Goal: Task Accomplishment & Management: Use online tool/utility

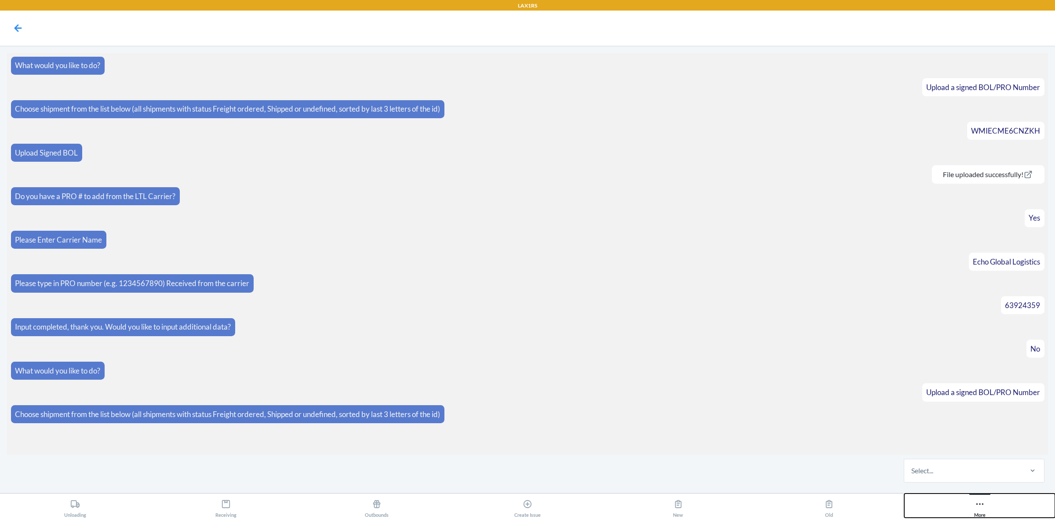
click at [981, 504] on icon at bounding box center [980, 504] width 10 height 10
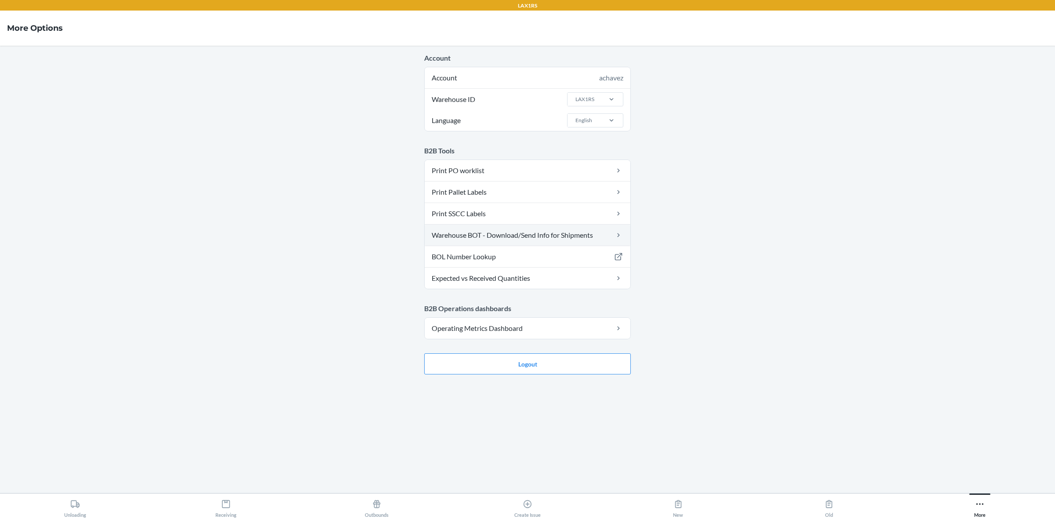
click at [526, 234] on link "Warehouse BOT - Download/Send Info for Shipments" at bounding box center [528, 235] width 206 height 21
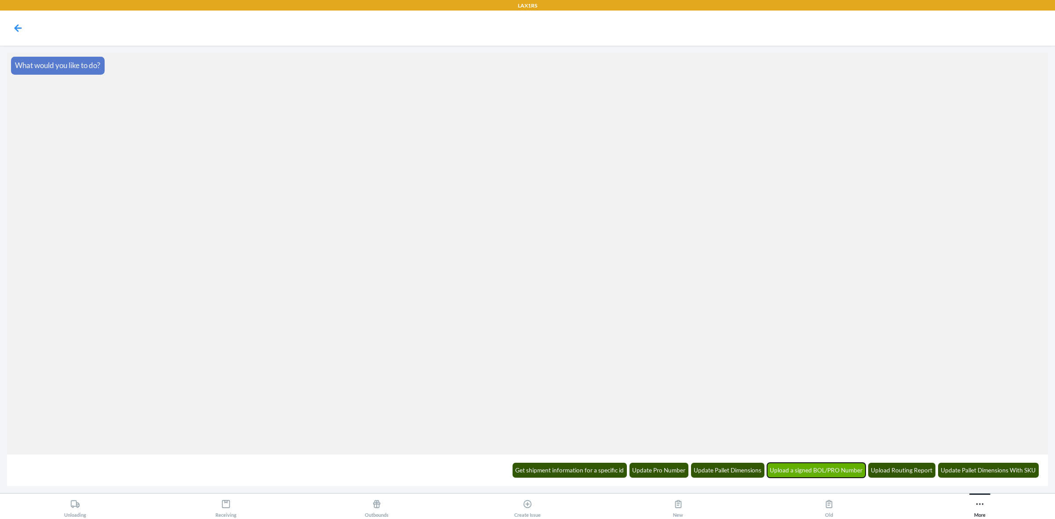
click at [803, 465] on button "Upload a signed BOL/PRO Number" at bounding box center [816, 470] width 99 height 15
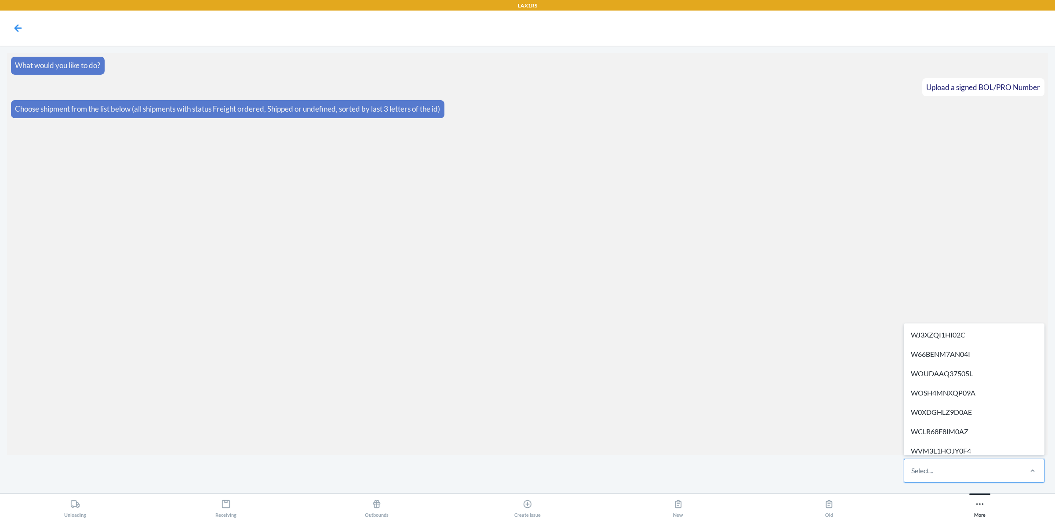
click at [979, 474] on div "Select..." at bounding box center [962, 470] width 117 height 23
click at [912, 474] on input "option WJ3XZQI1HI02C focused, 1 of 508. 508 results available. Use Up and Down …" at bounding box center [911, 470] width 1 height 11
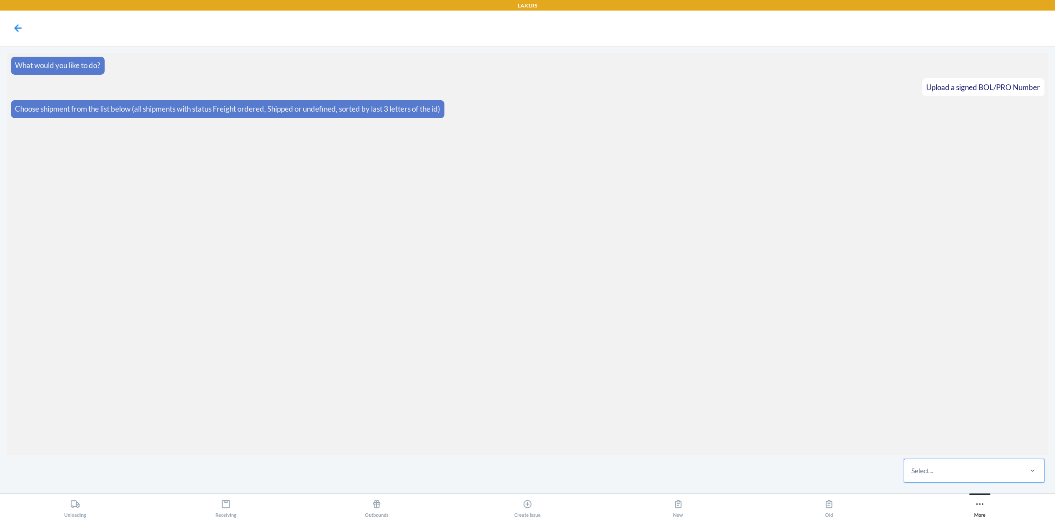
drag, startPoint x: 979, startPoint y: 474, endPoint x: 1008, endPoint y: 465, distance: 30.4
click at [1009, 465] on div "Select..." at bounding box center [962, 470] width 117 height 23
click at [912, 465] on input "0 results available. Select is focused ,type to refine list, press Down to open…" at bounding box center [911, 470] width 1 height 11
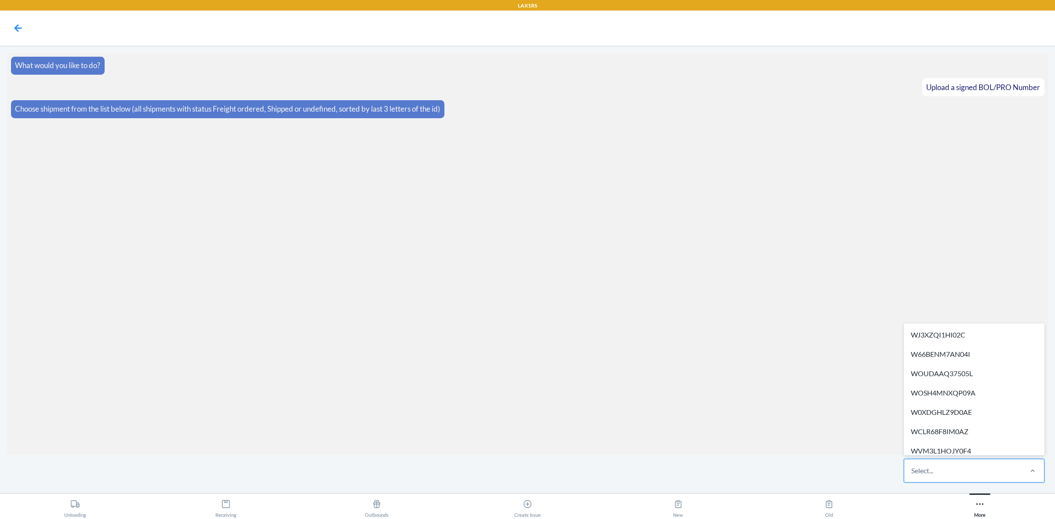
paste input "W6YQ7161R4JEP"
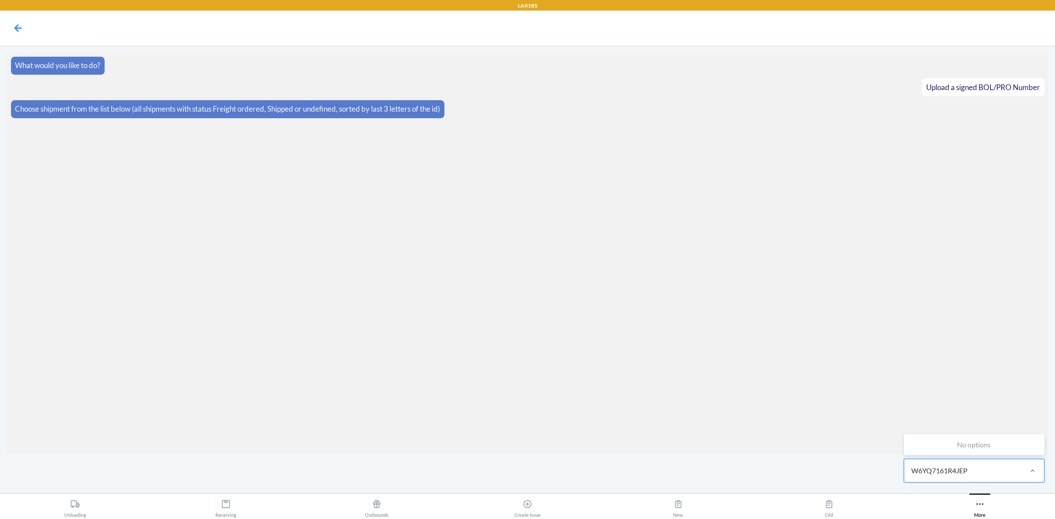
type input "W6YQ7161R4JEP"
type input "7u7z"
click at [992, 449] on div "WP2C13UCA7U7Z" at bounding box center [973, 443] width 137 height 19
click at [581, 447] on label at bounding box center [527, 453] width 1041 height 66
click at [0, 0] on input "file" at bounding box center [0, 0] width 0 height 0
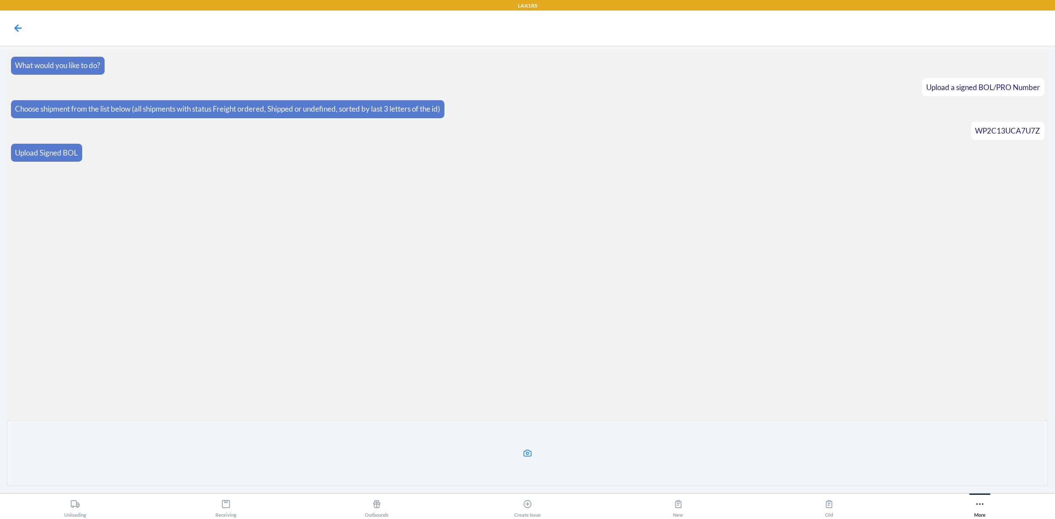
click at [1034, 135] on span "WP2C13UCA7U7Z" at bounding box center [1007, 130] width 65 height 9
copy span "WP2C13UCA7U7Z"
click at [546, 451] on label at bounding box center [527, 453] width 1041 height 66
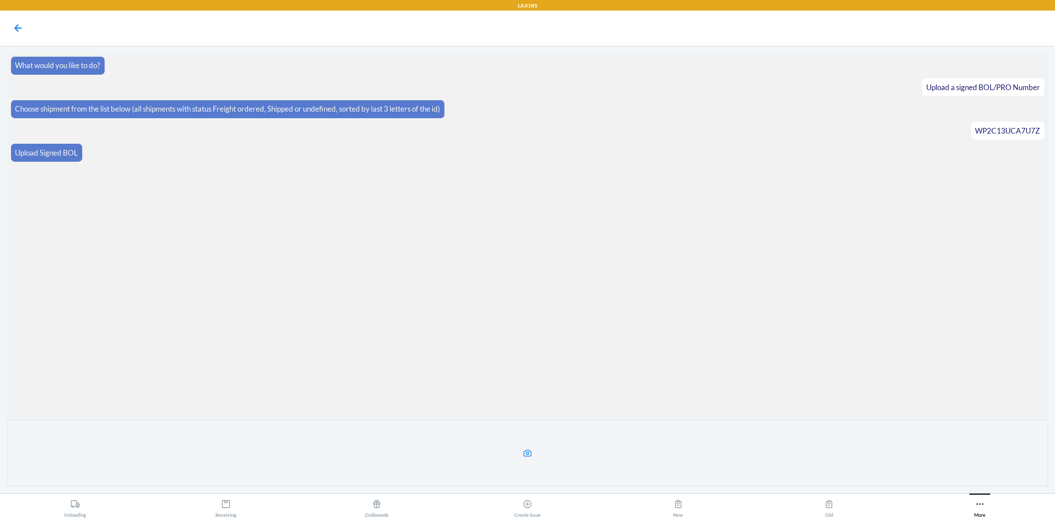
click at [0, 0] on input "file" at bounding box center [0, 0] width 0 height 0
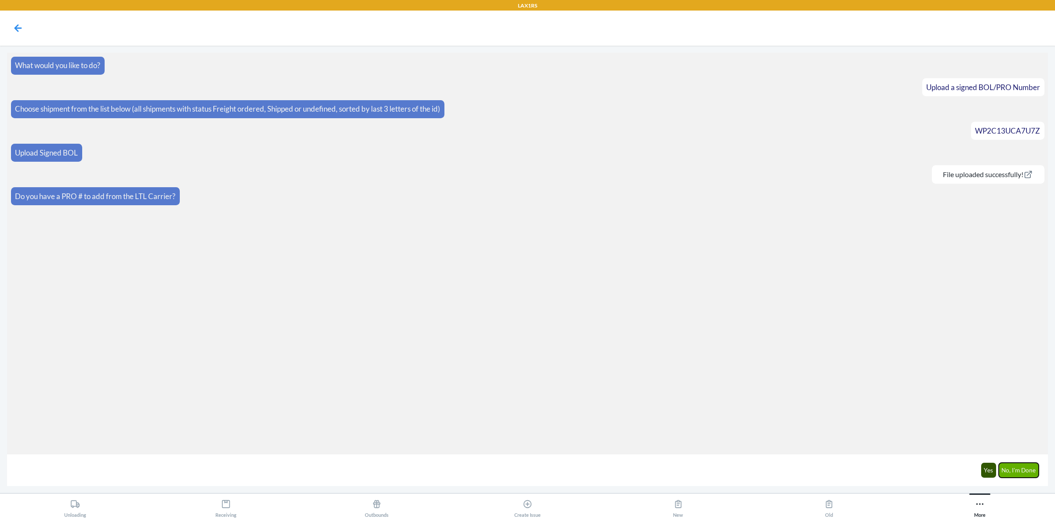
click at [1013, 473] on button "No, I'm Done" at bounding box center [1019, 470] width 40 height 15
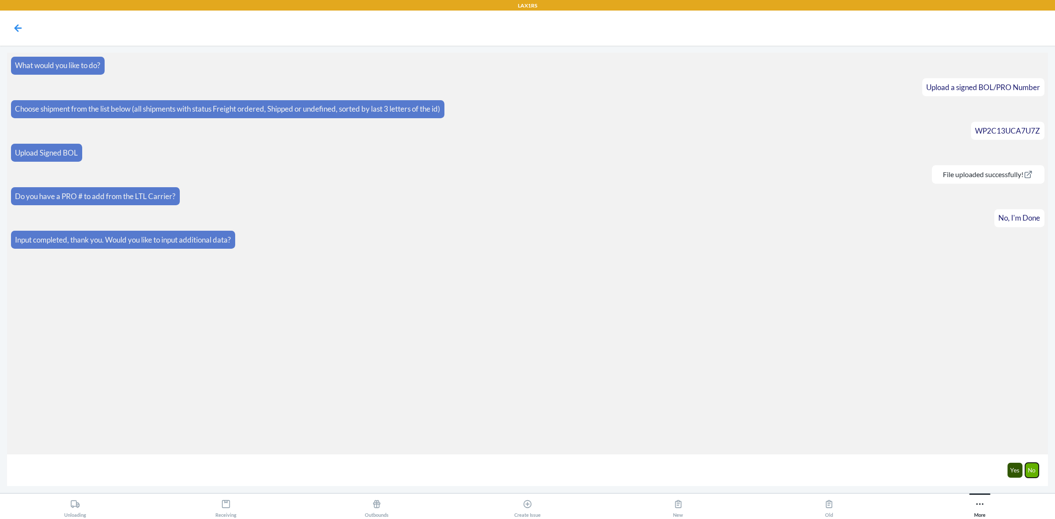
click at [1027, 467] on button "No" at bounding box center [1032, 470] width 14 height 15
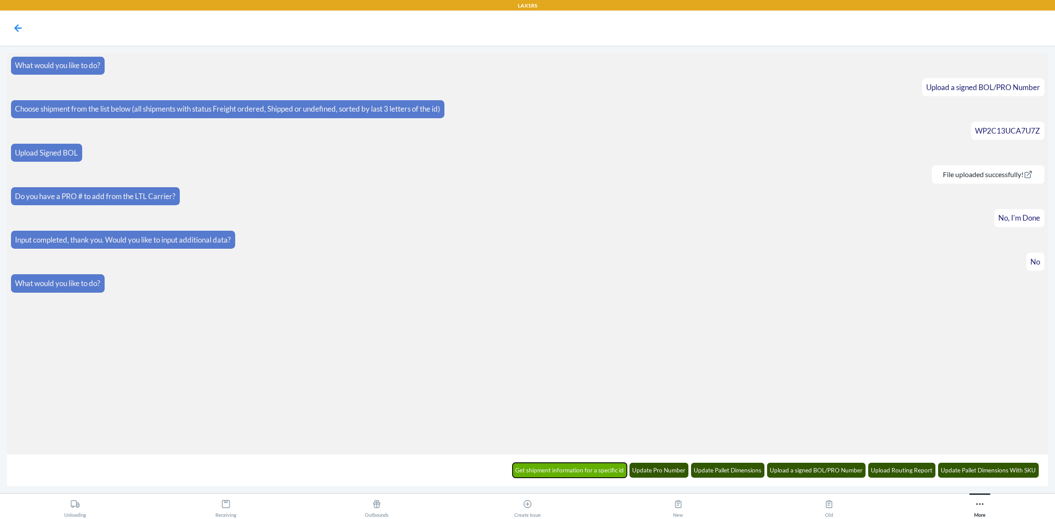
click at [577, 469] on button "Get shipment information for a specific id" at bounding box center [570, 470] width 115 height 15
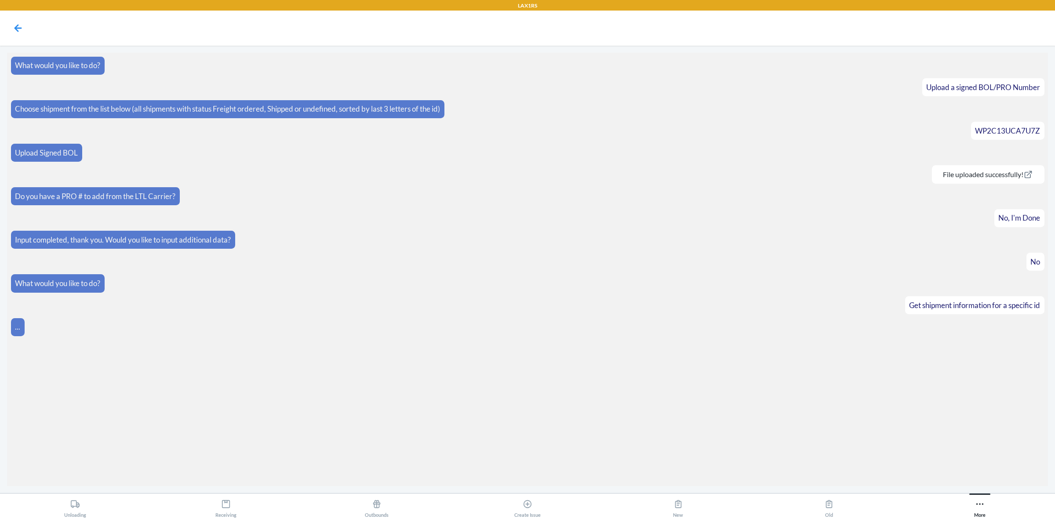
click at [975, 477] on section "What would you like to do? Upload a signed BOL/PRO Number Choose shipment from …" at bounding box center [527, 269] width 1041 height 433
click at [976, 472] on section "What would you like to do? Upload a signed BOL/PRO Number Choose shipment from …" at bounding box center [527, 269] width 1041 height 433
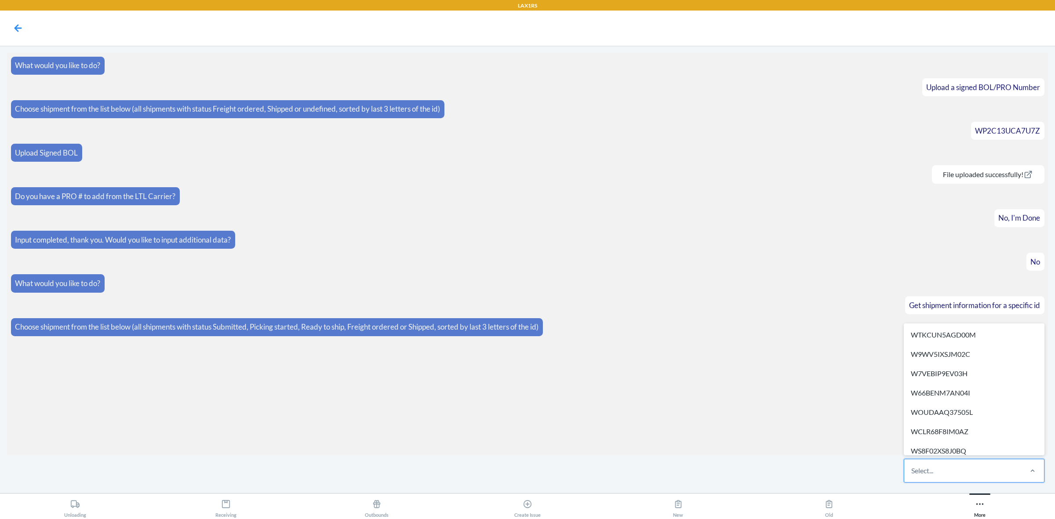
click at [976, 472] on div "Select..." at bounding box center [962, 470] width 117 height 23
click at [912, 472] on input "option WTKCUN5AGD00M focused, 1 of 628. 628 results available. Use Up and Down …" at bounding box center [911, 470] width 1 height 11
type input "4je"
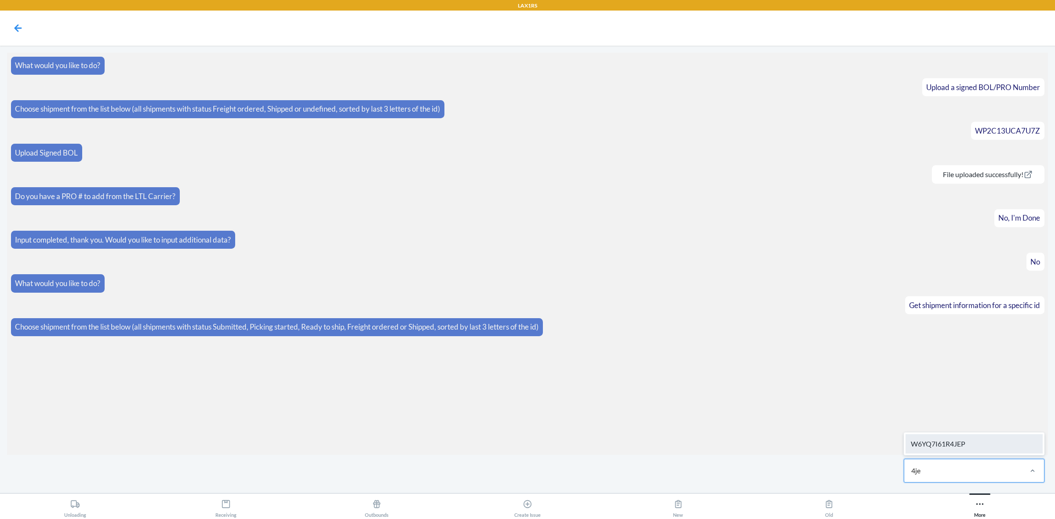
click at [944, 450] on div "W6YQ7I61R4JEP" at bounding box center [973, 443] width 137 height 19
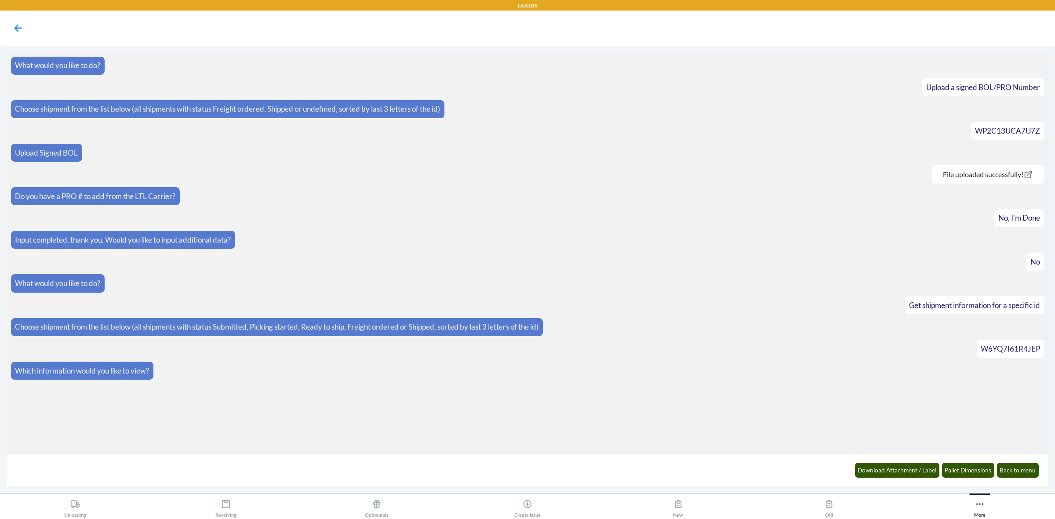
click at [1030, 349] on span "W6YQ7I61R4JEP" at bounding box center [1010, 348] width 59 height 9
copy span "W6YQ7I61R4JEP"
drag, startPoint x: 922, startPoint y: 465, endPoint x: 1053, endPoint y: 451, distance: 132.2
click at [1053, 451] on main "What would you like to do? Upload a signed BOL/PRO Number Choose shipment from …" at bounding box center [527, 269] width 1055 height 447
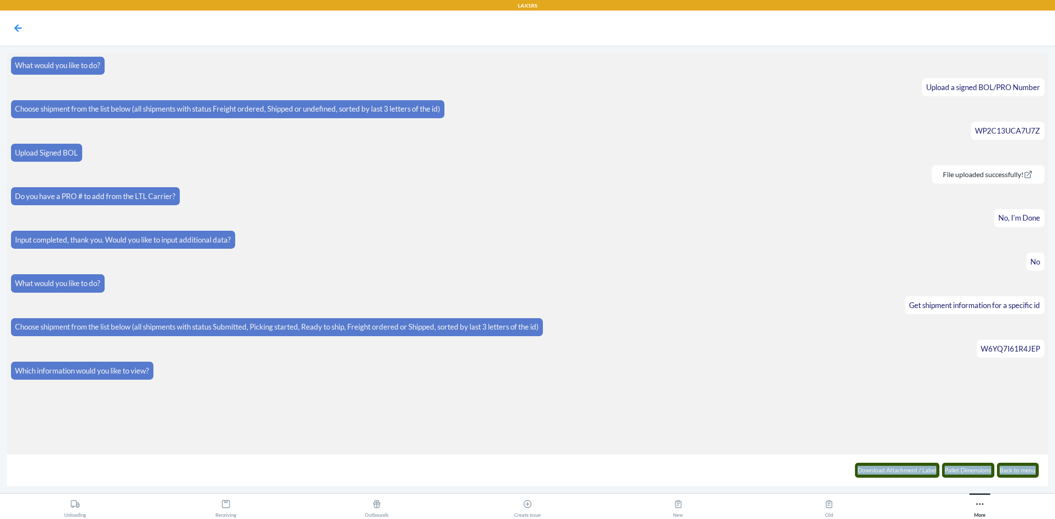
drag, startPoint x: 1021, startPoint y: 480, endPoint x: 931, endPoint y: 379, distance: 134.5
click at [931, 379] on main "What would you like to do? Upload a signed BOL/PRO Number Choose shipment from …" at bounding box center [527, 269] width 1041 height 433
click at [1020, 467] on button "Back to menu" at bounding box center [1018, 470] width 42 height 15
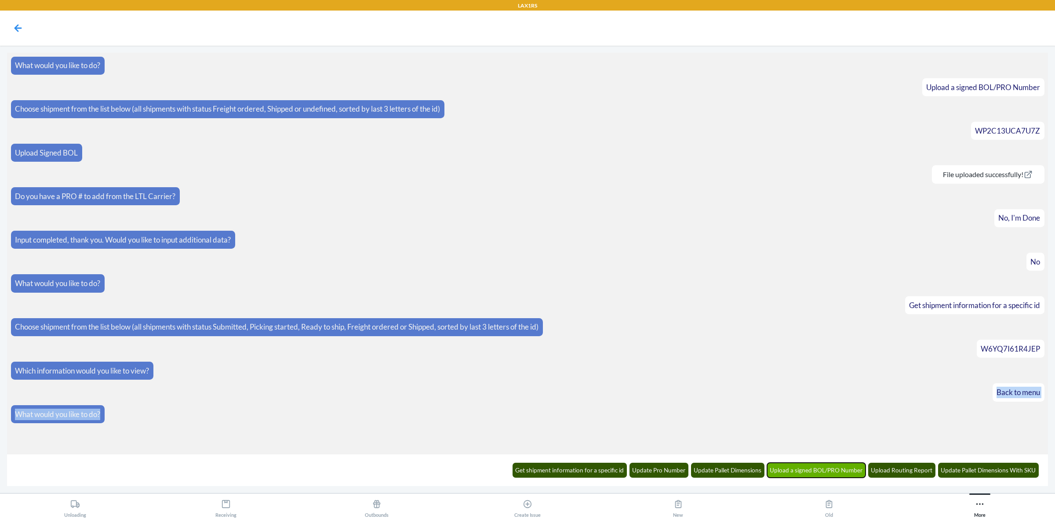
click at [812, 468] on button "Upload a signed BOL/PRO Number" at bounding box center [816, 470] width 99 height 15
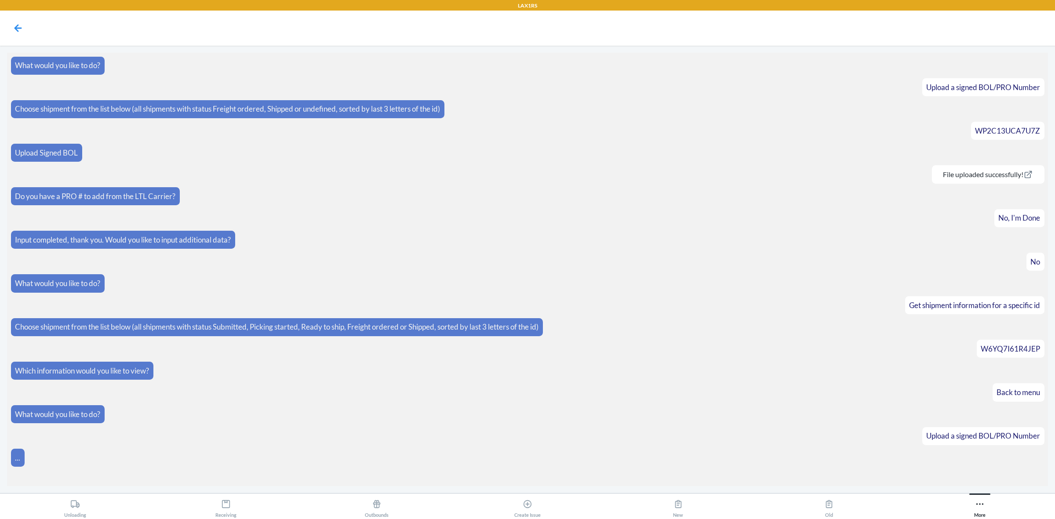
scroll to position [20, 0]
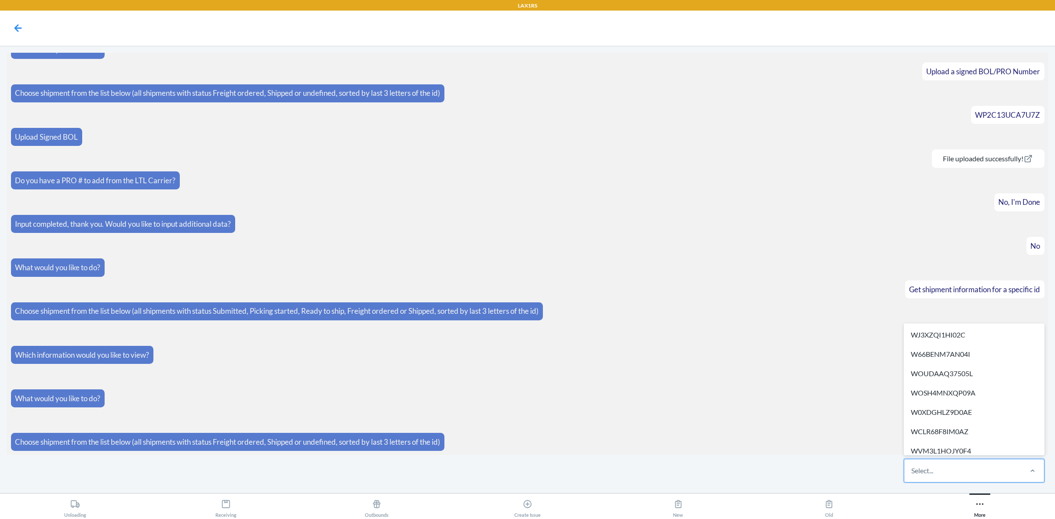
click at [965, 471] on div "Select..." at bounding box center [962, 470] width 117 height 23
click at [912, 471] on input "option WJ3XZQI1HI02C focused, 1 of 508. 508 results available. Use Up and Down …" at bounding box center [911, 470] width 1 height 11
type input "4j"
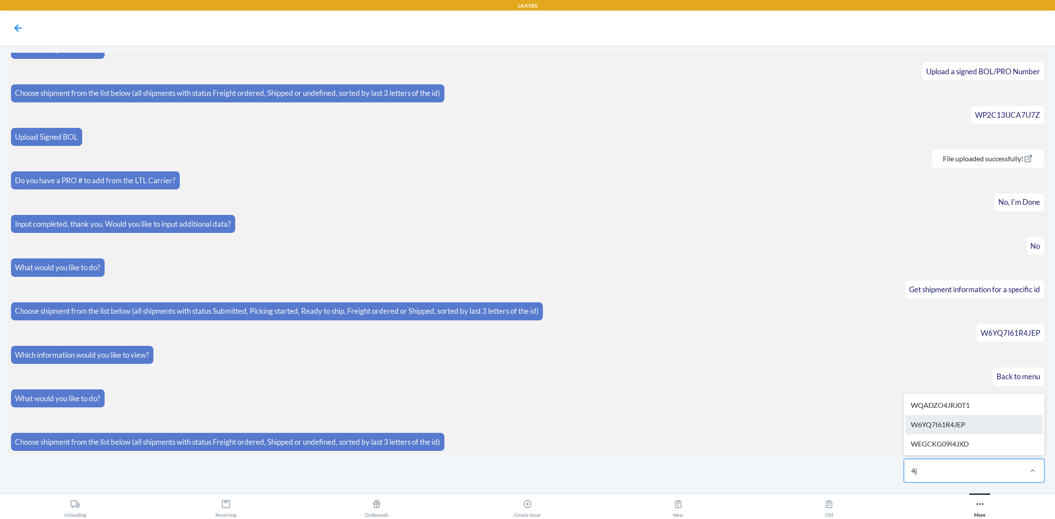
click at [978, 427] on div "W6YQ7I61R4JEP" at bounding box center [973, 424] width 137 height 19
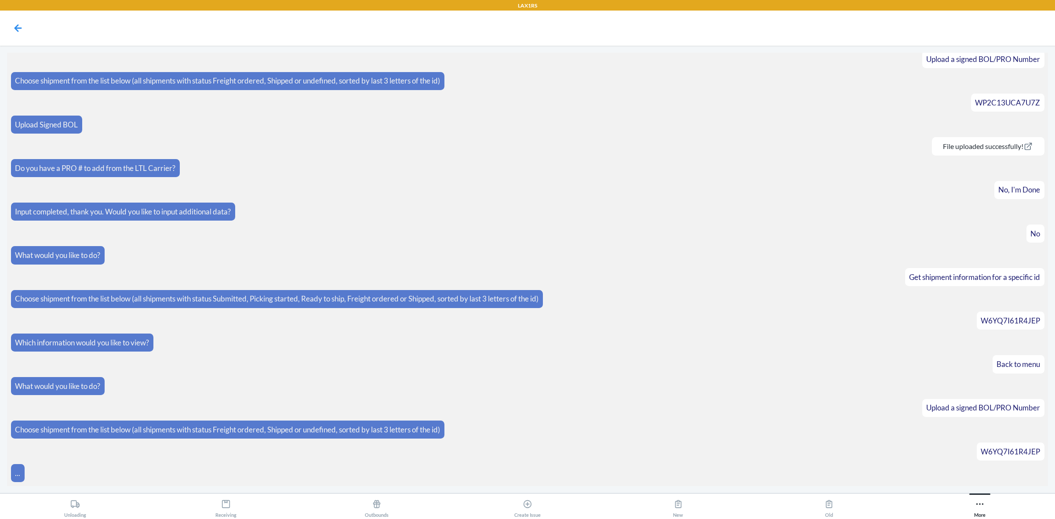
scroll to position [98, 0]
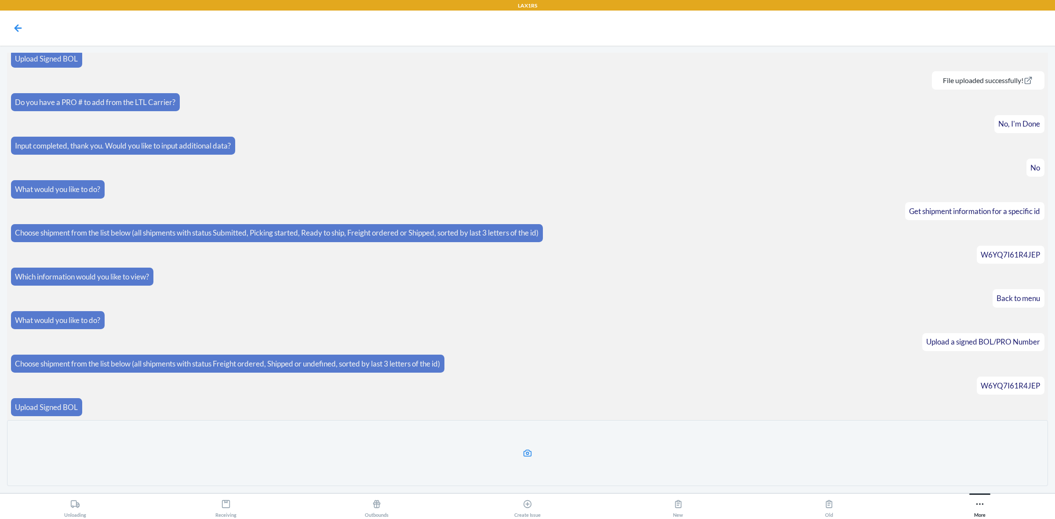
click at [565, 451] on label at bounding box center [527, 453] width 1041 height 66
click at [0, 0] on input "file" at bounding box center [0, 0] width 0 height 0
click at [553, 463] on label at bounding box center [527, 453] width 1041 height 66
click at [0, 0] on input "file" at bounding box center [0, 0] width 0 height 0
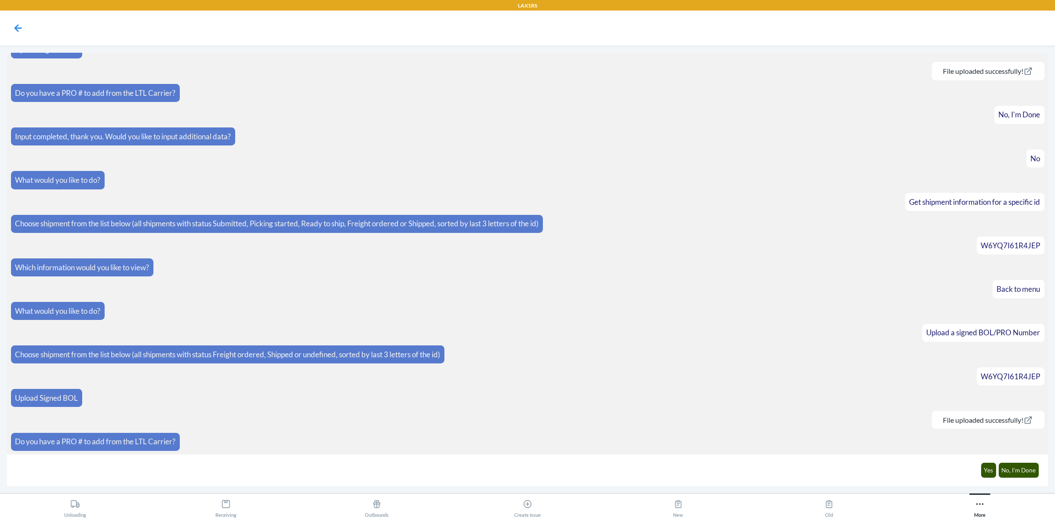
scroll to position [108, 0]
click at [988, 474] on button "Yes" at bounding box center [988, 470] width 15 height 15
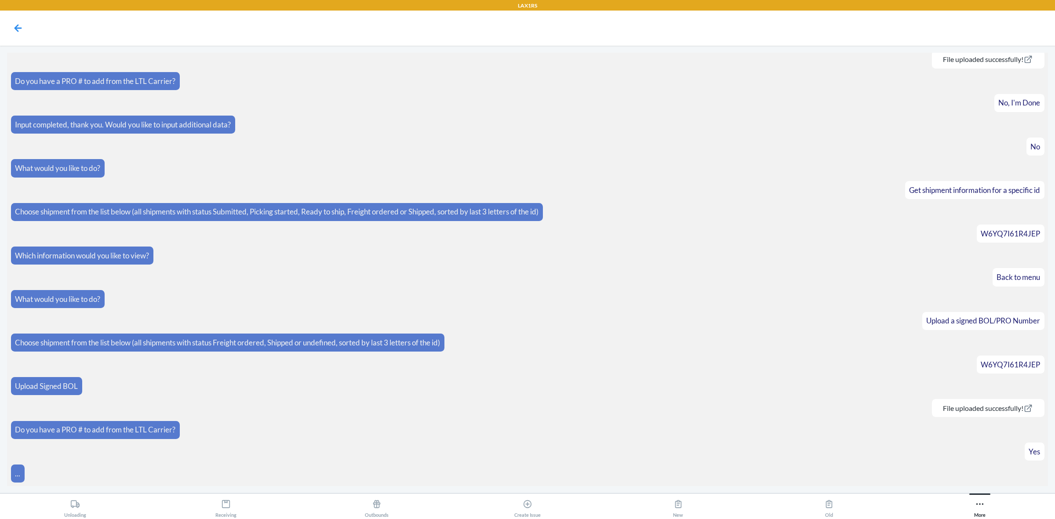
scroll to position [139, 0]
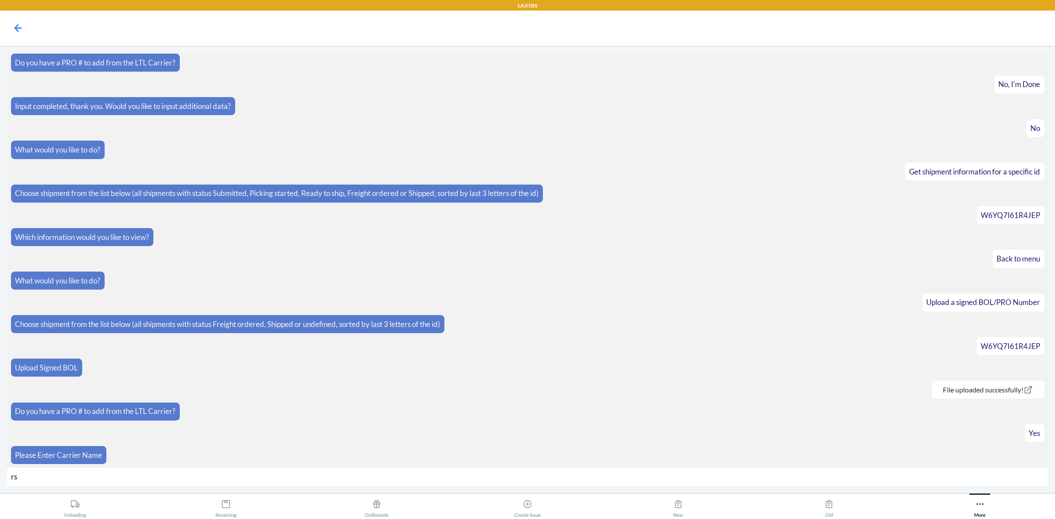
type input "r"
type input "[PERSON_NAME]"
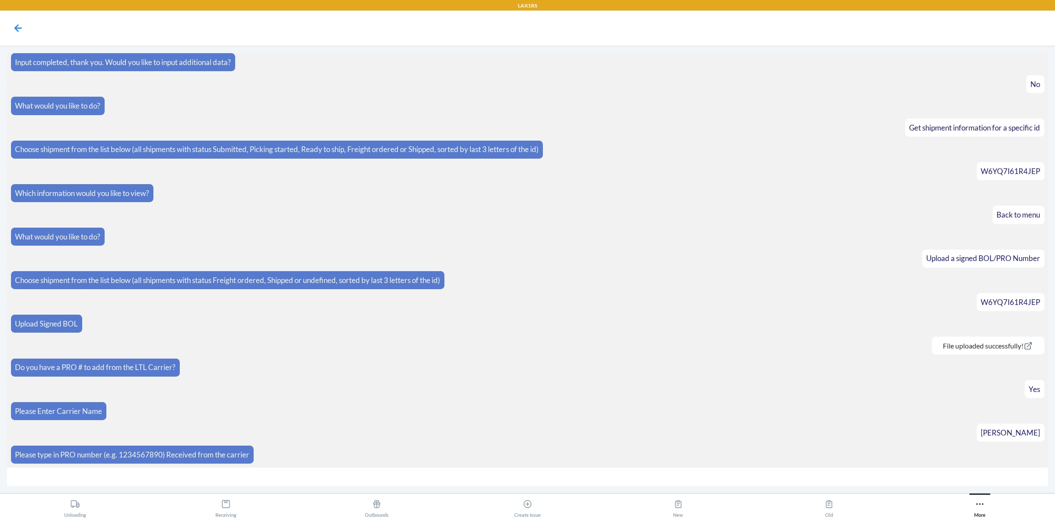
click at [894, 478] on input "text" at bounding box center [527, 477] width 1041 height 19
type input "234-0580603"
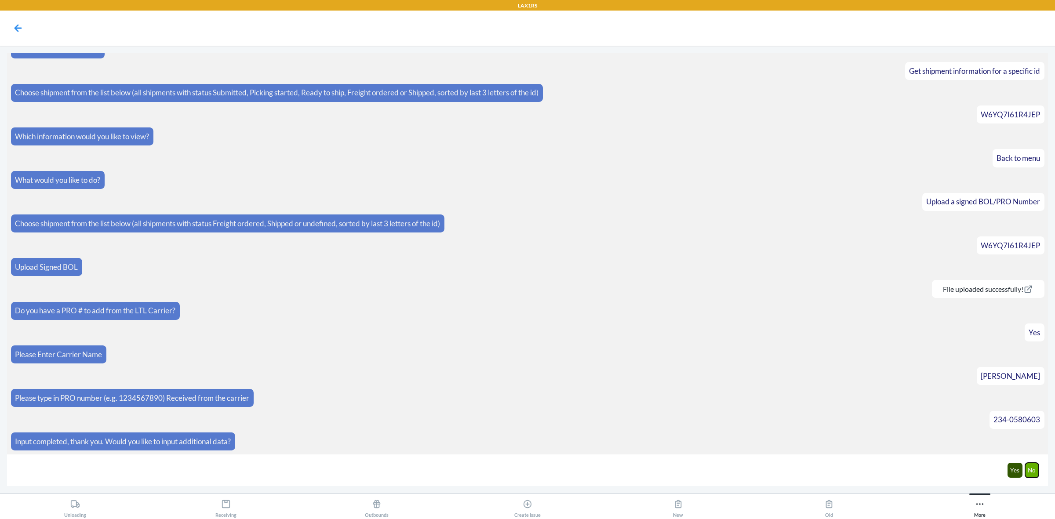
click at [1033, 463] on button "No" at bounding box center [1032, 470] width 14 height 15
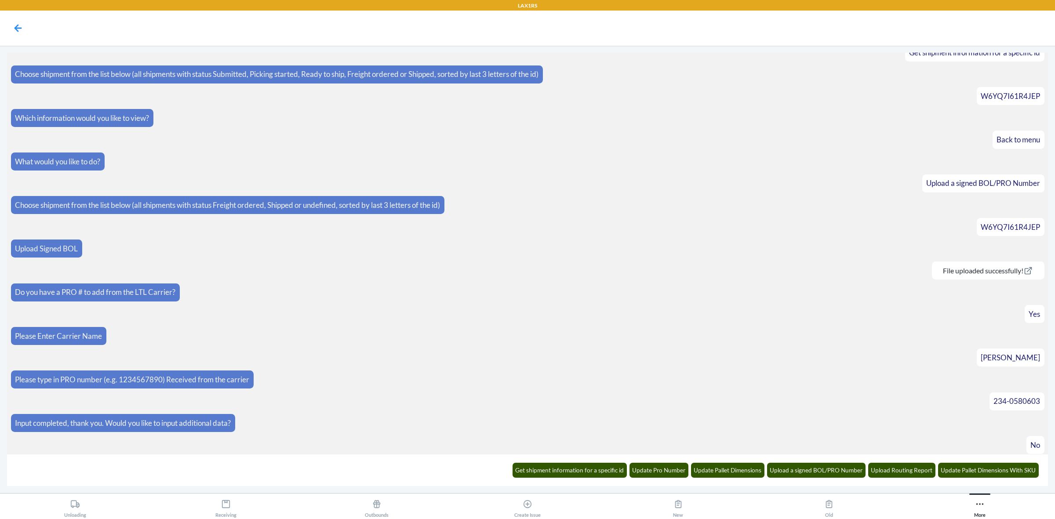
scroll to position [284, 0]
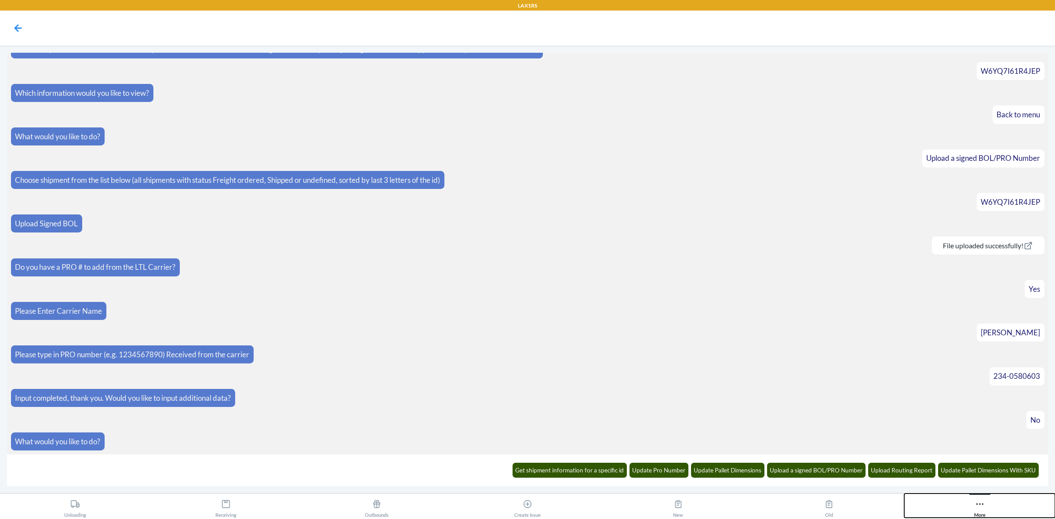
click at [977, 499] on div "More" at bounding box center [979, 507] width 11 height 22
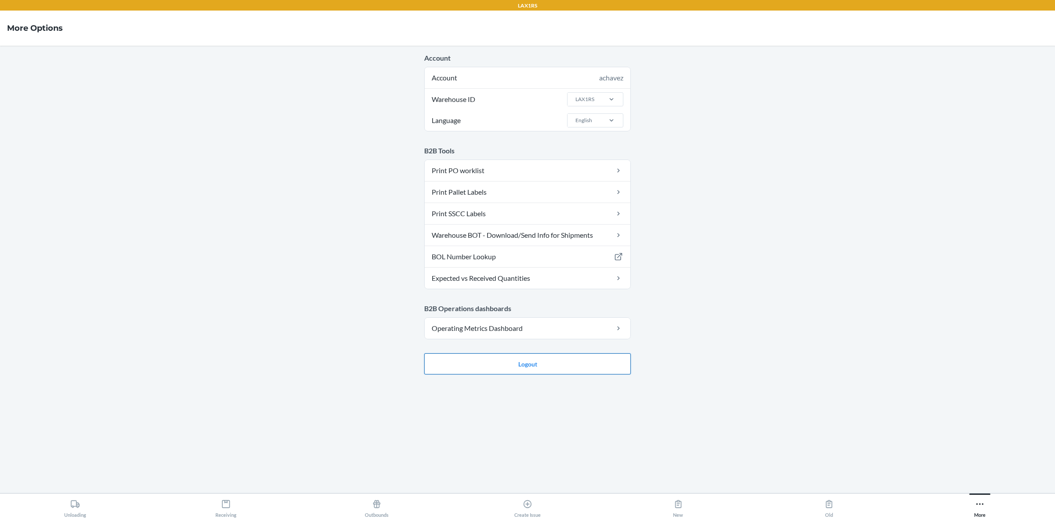
click at [537, 370] on button "Logout" at bounding box center [527, 363] width 207 height 21
